Goal: Task Accomplishment & Management: Use online tool/utility

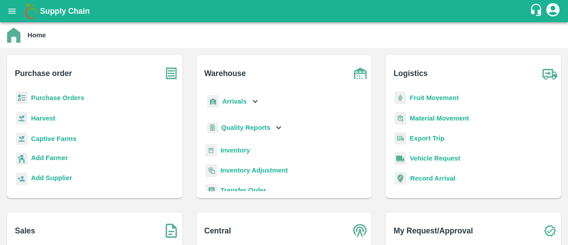
click at [71, 95] on b "Purchase Orders" at bounding box center [57, 97] width 53 height 7
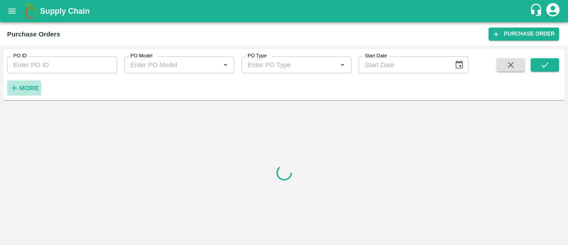
click at [18, 84] on icon "button" at bounding box center [14, 88] width 10 height 10
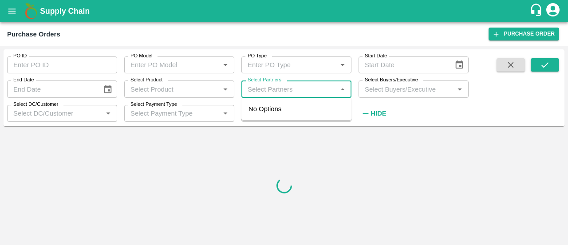
click at [264, 88] on input "Select Partners" at bounding box center [289, 89] width 90 height 12
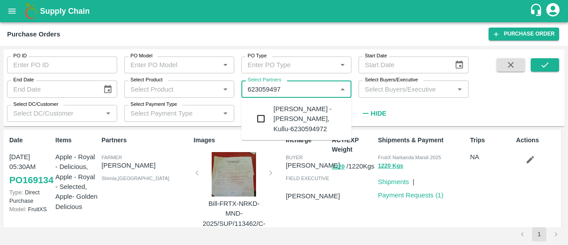
type input "6230594972"
click at [269, 92] on input "Select Partners" at bounding box center [289, 89] width 90 height 12
click at [260, 117] on input "checkbox" at bounding box center [261, 119] width 18 height 18
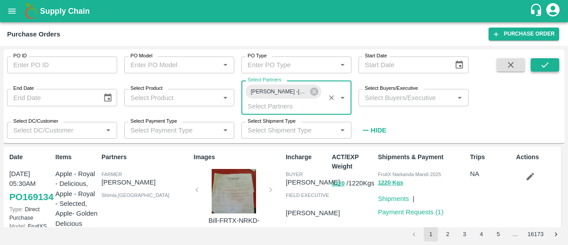
click at [545, 66] on icon "submit" at bounding box center [544, 64] width 7 height 5
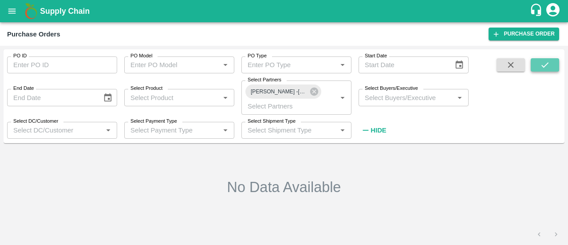
click at [544, 63] on icon "submit" at bounding box center [545, 65] width 10 height 10
